Goal: Information Seeking & Learning: Learn about a topic

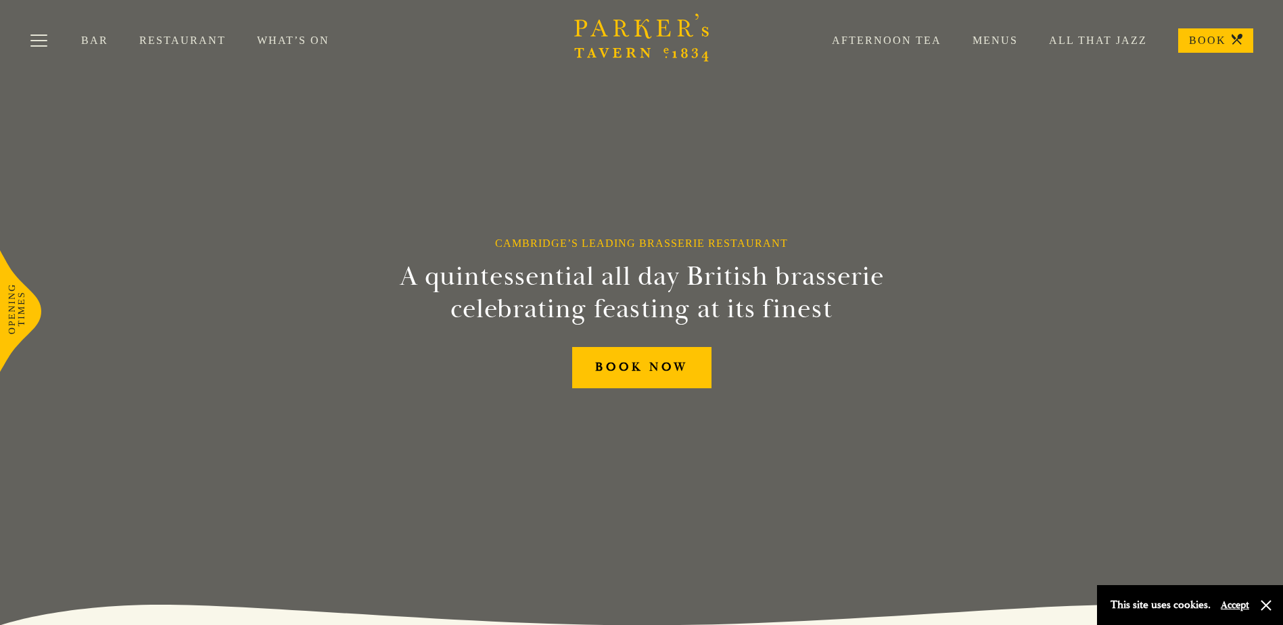
click at [159, 41] on link "Restaurant" at bounding box center [198, 41] width 118 height 14
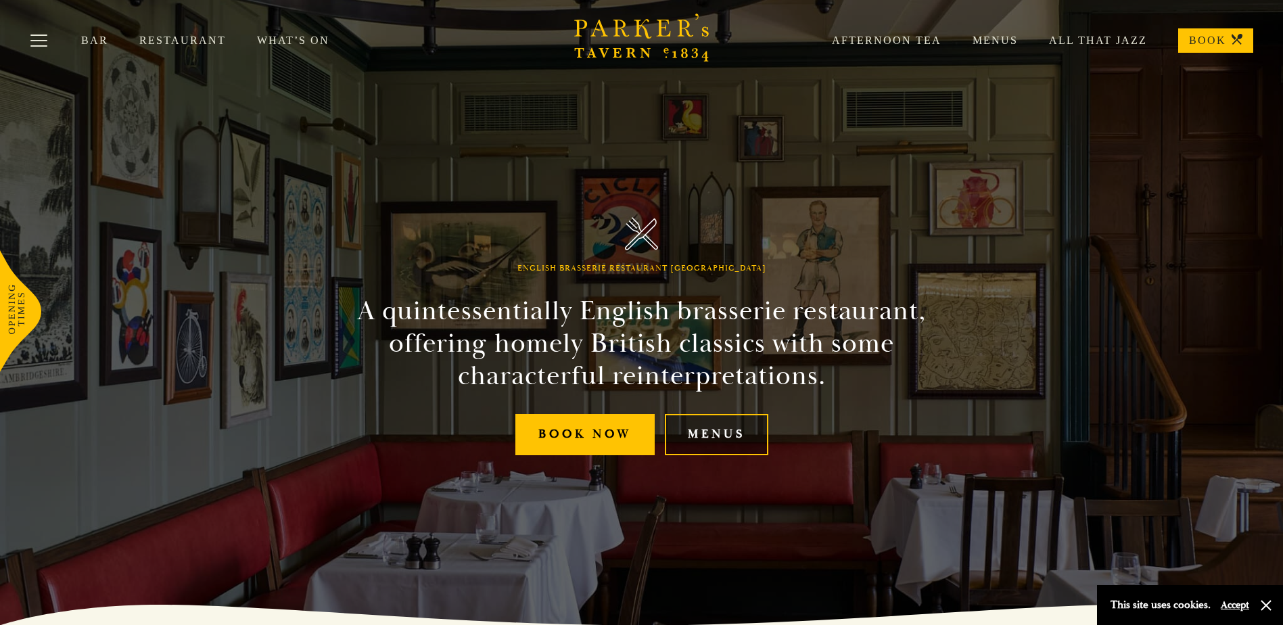
click at [720, 438] on link "Menus" at bounding box center [716, 434] width 103 height 41
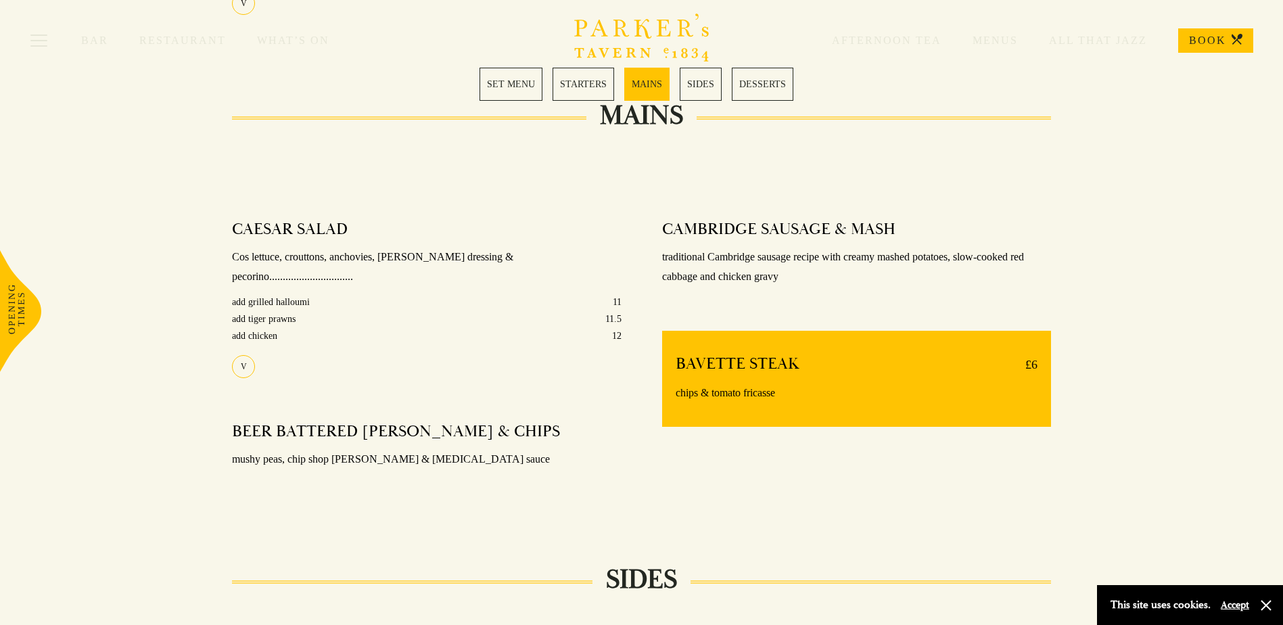
scroll to position [947, 0]
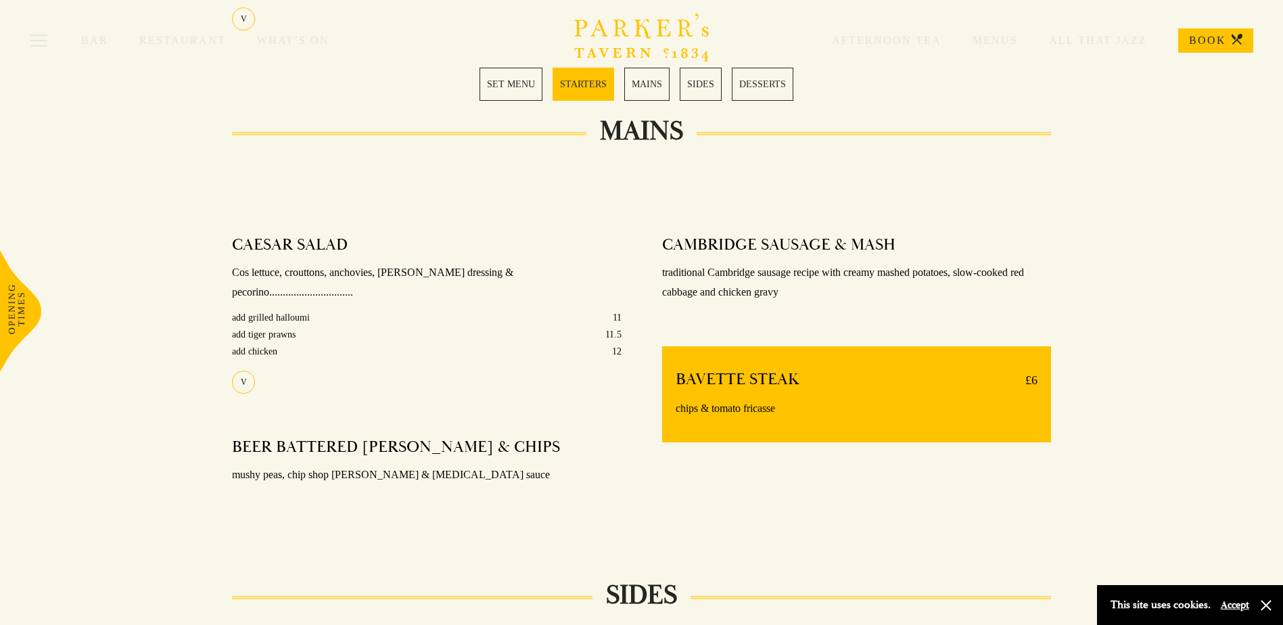
click at [509, 89] on link "SET MENU" at bounding box center [511, 84] width 63 height 33
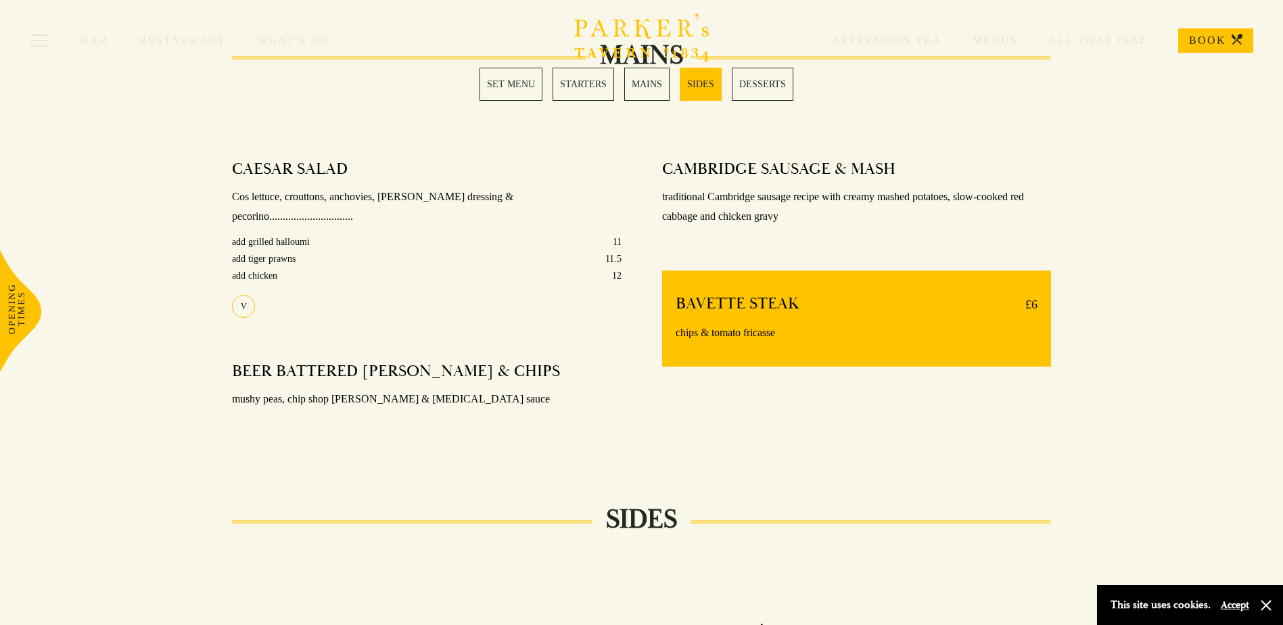
scroll to position [1074, 0]
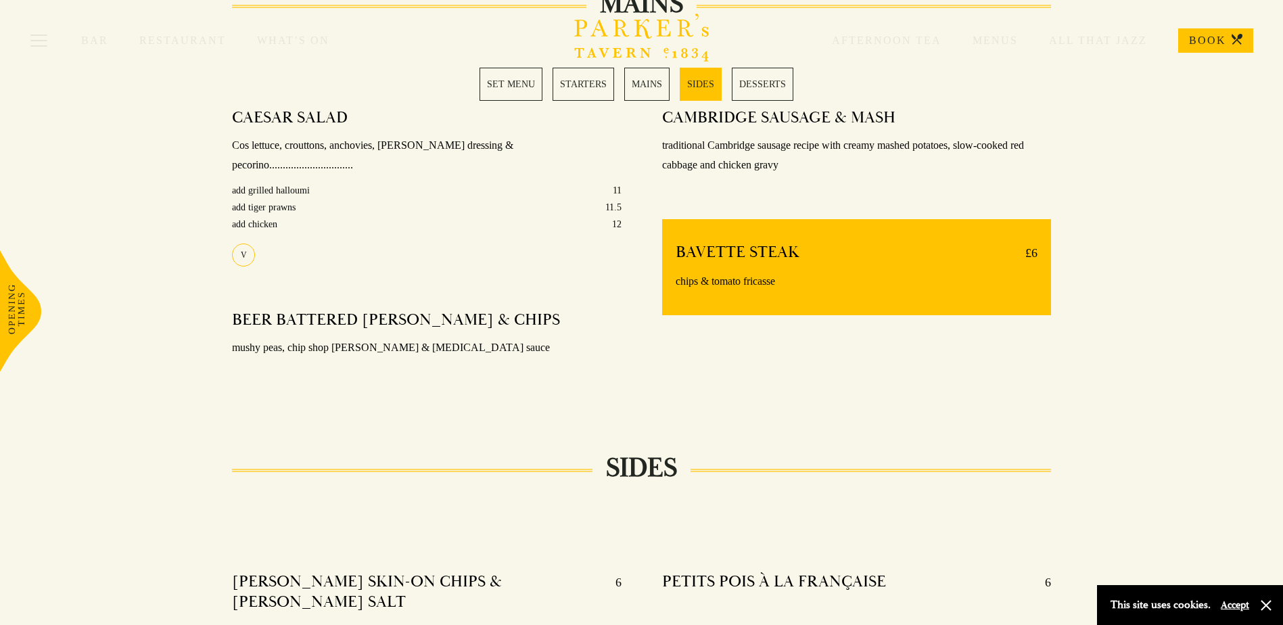
scroll to position [947, 0]
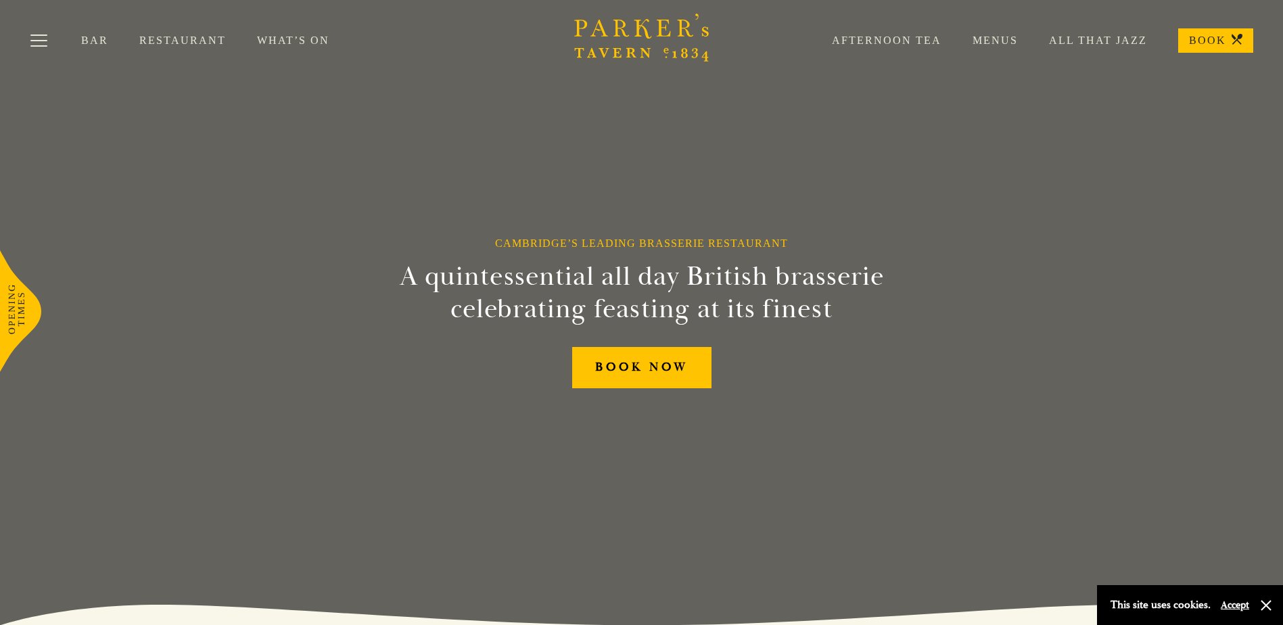
click at [159, 41] on link "Restaurant" at bounding box center [198, 41] width 118 height 14
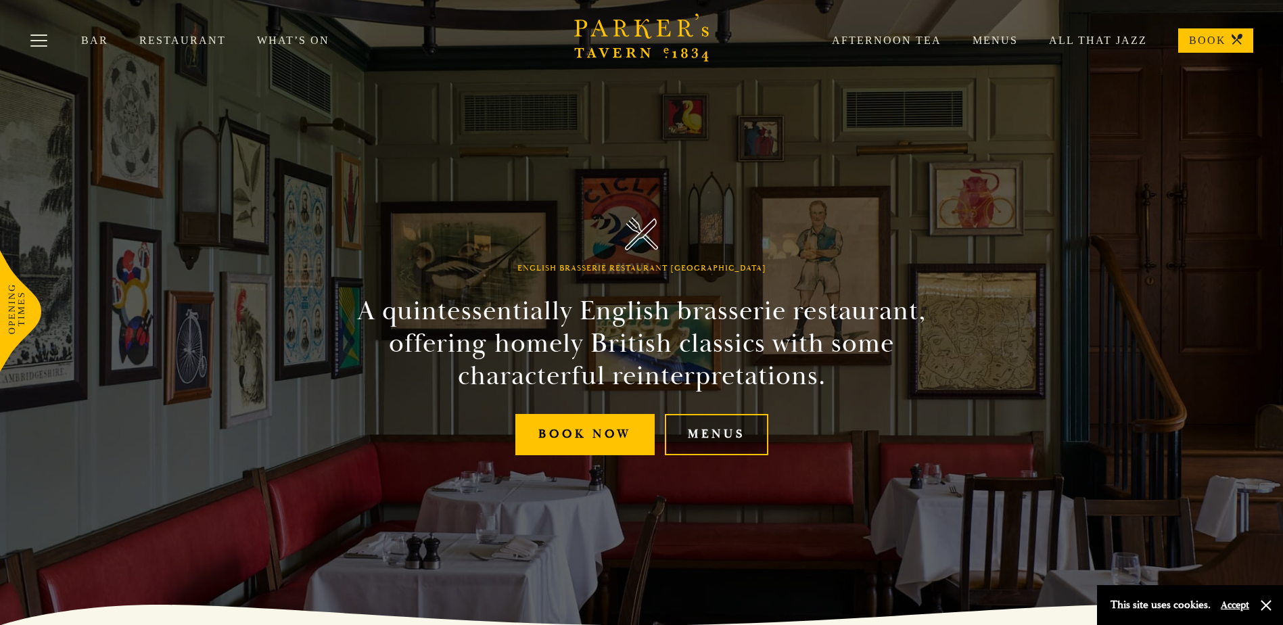
click at [747, 435] on link "Menus" at bounding box center [716, 434] width 103 height 41
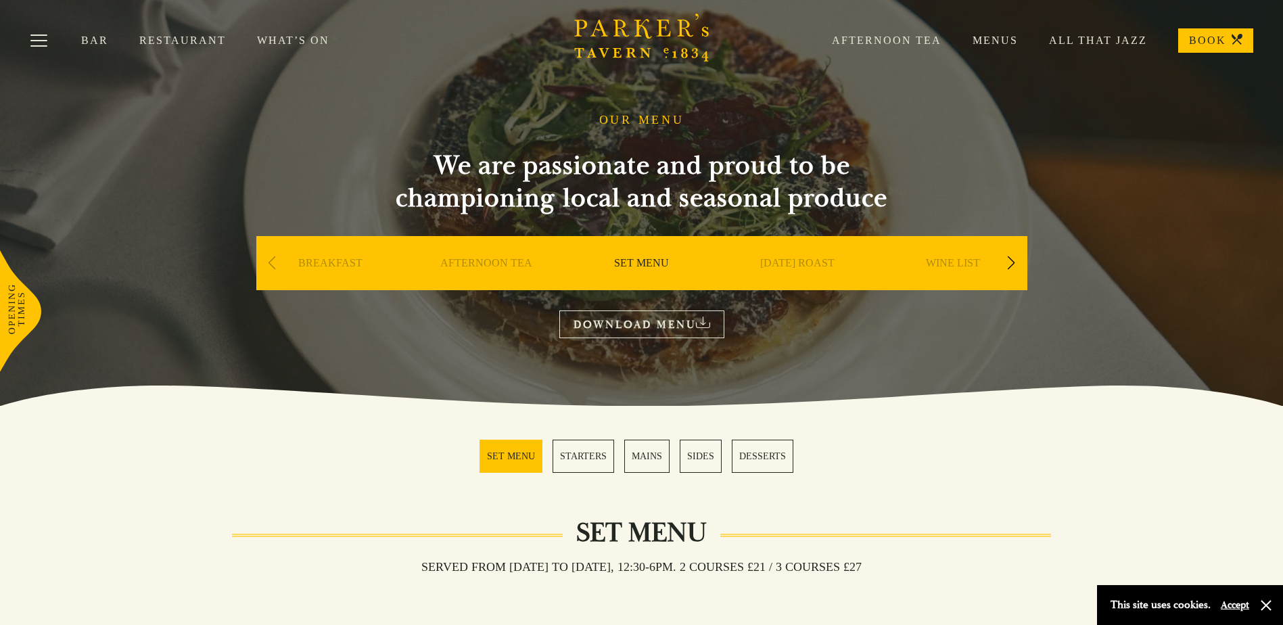
click at [650, 458] on link "MAINS" at bounding box center [646, 456] width 45 height 33
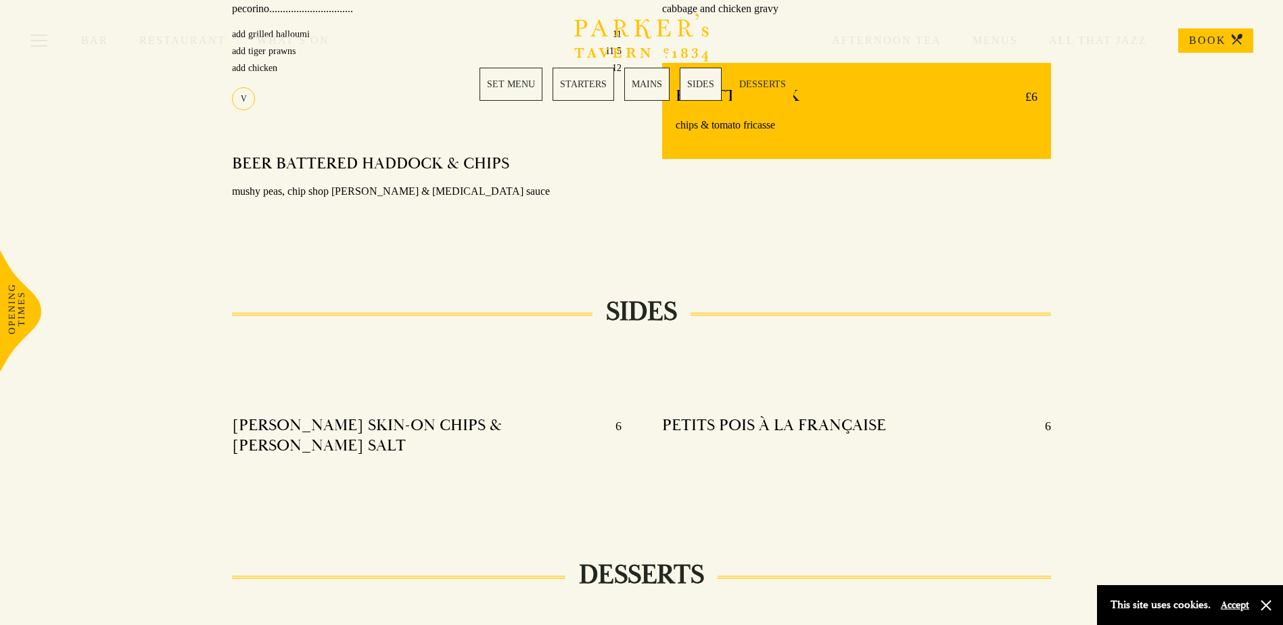
scroll to position [1349, 0]
